Goal: Transaction & Acquisition: Book appointment/travel/reservation

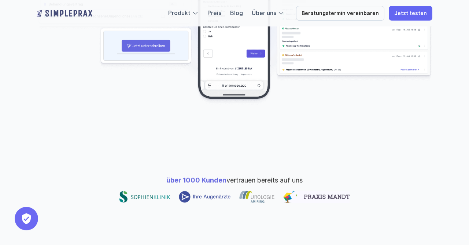
scroll to position [280, 0]
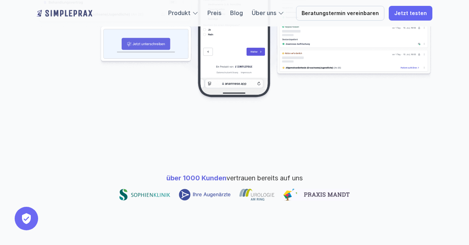
click at [314, 189] on img at bounding box center [317, 195] width 66 height 12
click at [222, 14] on link "Preis" at bounding box center [215, 12] width 14 height 7
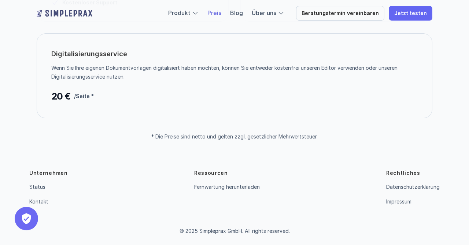
scroll to position [244, 0]
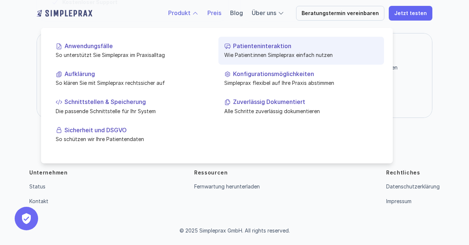
click at [226, 50] on link "Patienteninteraktion Wie Patient:innen Simpleprax einfach nutzen" at bounding box center [302, 51] width 166 height 28
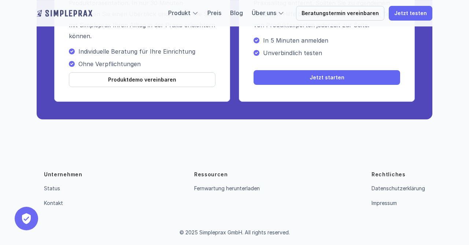
scroll to position [1566, 0]
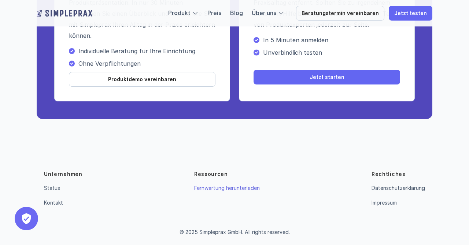
click at [226, 186] on link "Fernwartung herunterladen" at bounding box center [227, 187] width 66 height 6
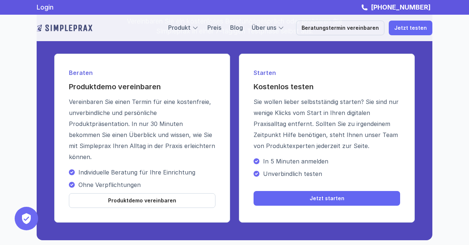
scroll to position [1426, 0]
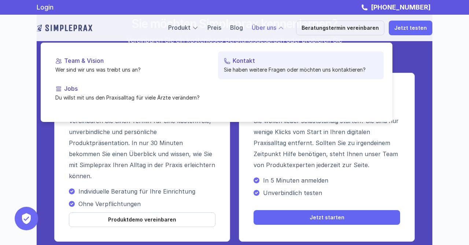
click at [285, 69] on p "Sie haben weitere Fragen oder möchten uns kontaktieren?" at bounding box center [301, 70] width 154 height 8
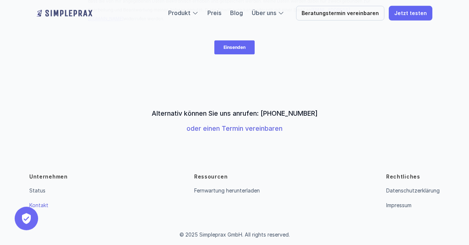
scroll to position [281, 0]
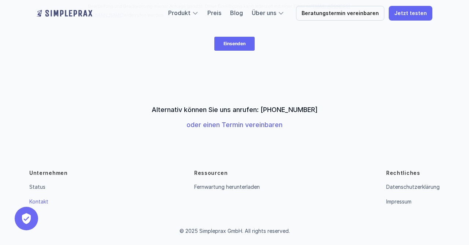
click at [266, 124] on link "oder einen Termin vereinbaren" at bounding box center [235, 125] width 96 height 8
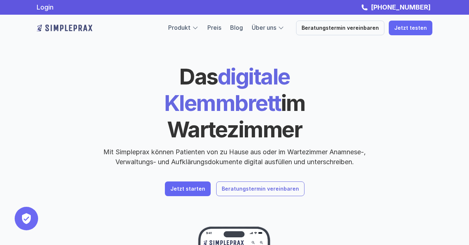
click at [278, 186] on p "Beratungstermin vereinbaren" at bounding box center [260, 189] width 77 height 6
